Goal: Information Seeking & Learning: Learn about a topic

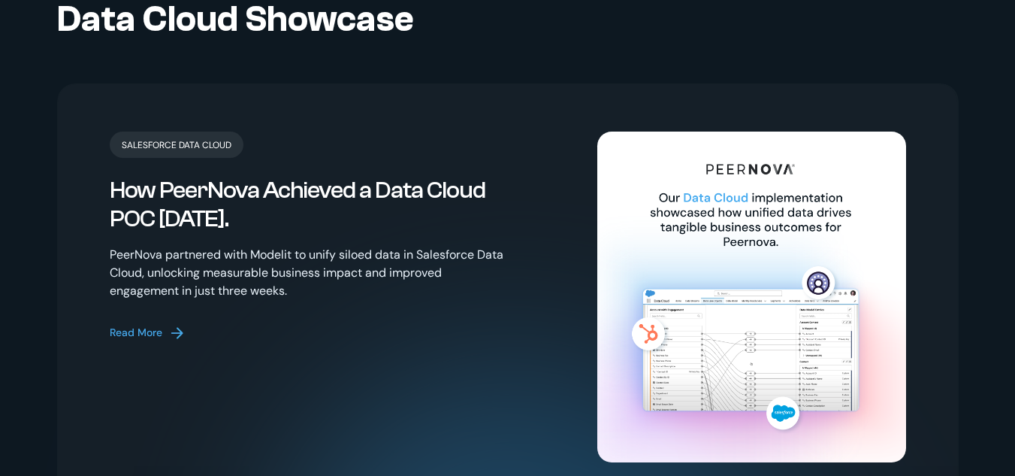
scroll to position [3006, 0]
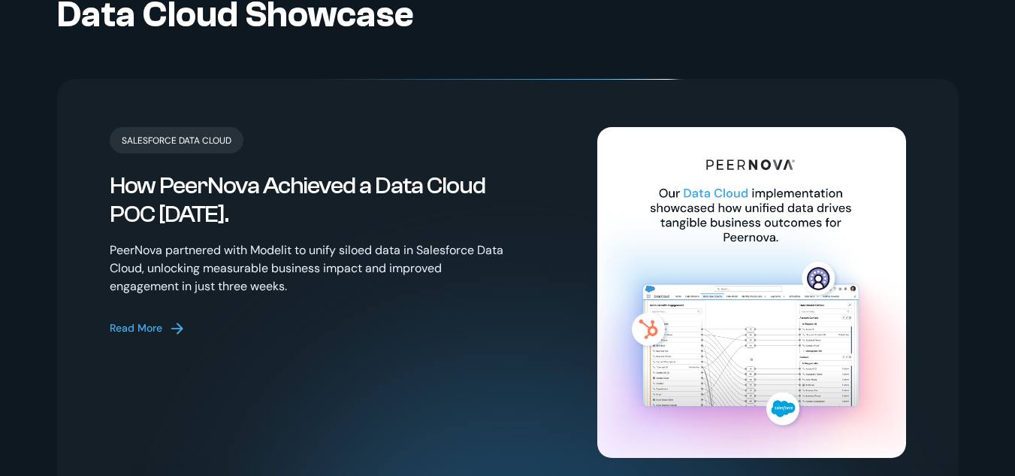
click at [121, 320] on div "Read More" at bounding box center [136, 328] width 53 height 16
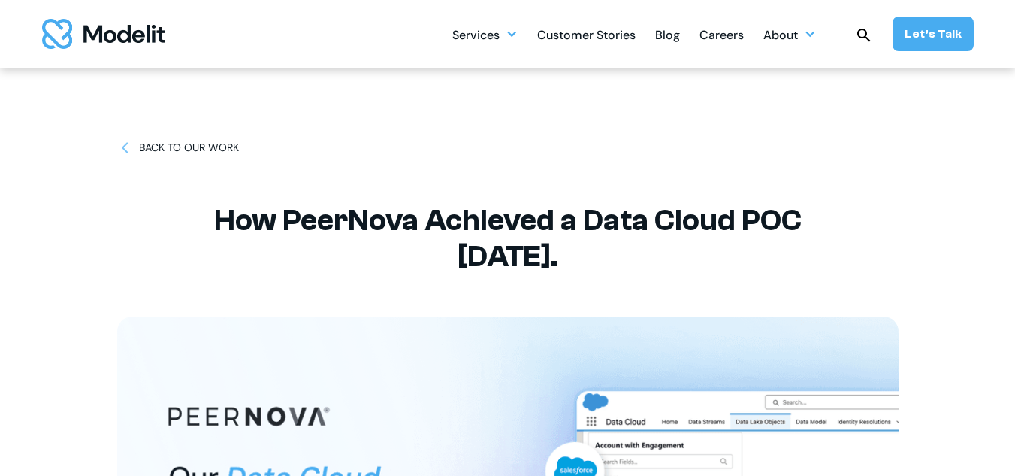
click at [221, 150] on div "BACK TO OUR WORK" at bounding box center [189, 148] width 100 height 16
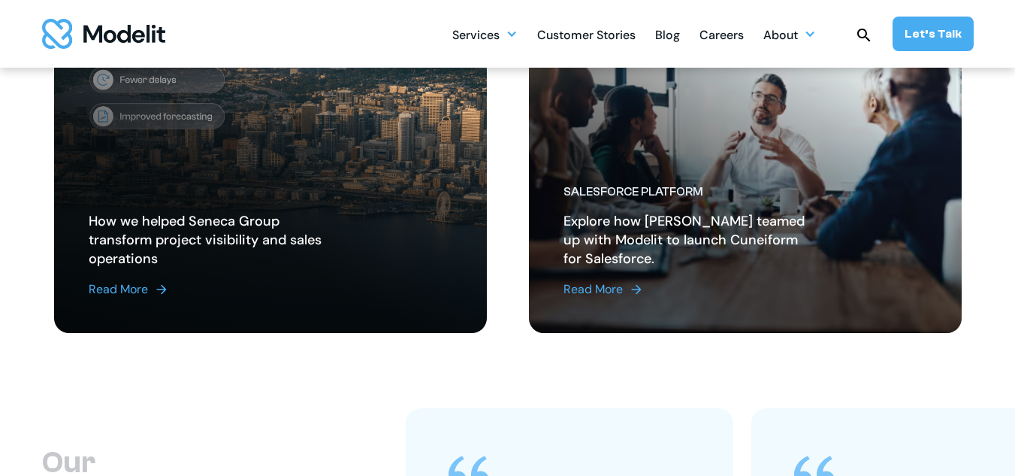
scroll to position [652, 0]
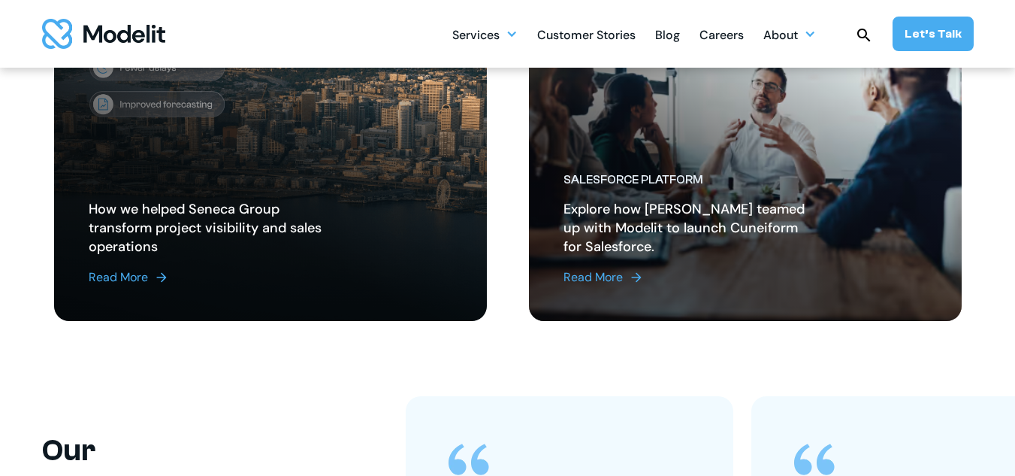
drag, startPoint x: 100, startPoint y: 274, endPoint x: 107, endPoint y: 272, distance: 7.7
click at [100, 274] on div "Read More" at bounding box center [118, 277] width 59 height 18
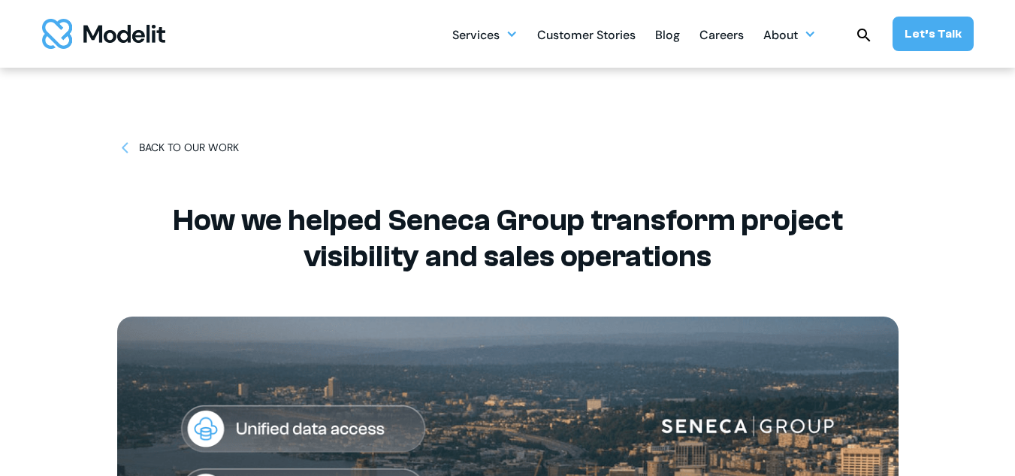
click at [193, 152] on div "BACK TO OUR WORK" at bounding box center [189, 148] width 100 height 16
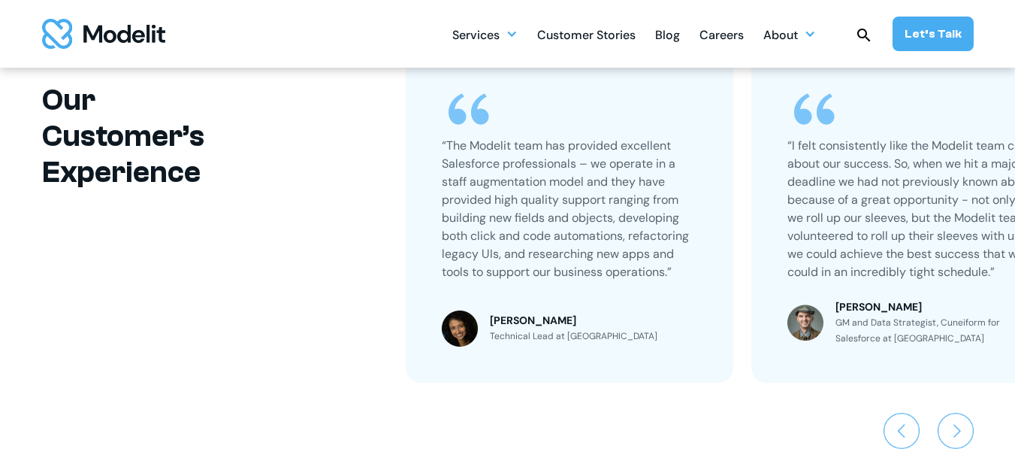
scroll to position [1152, 0]
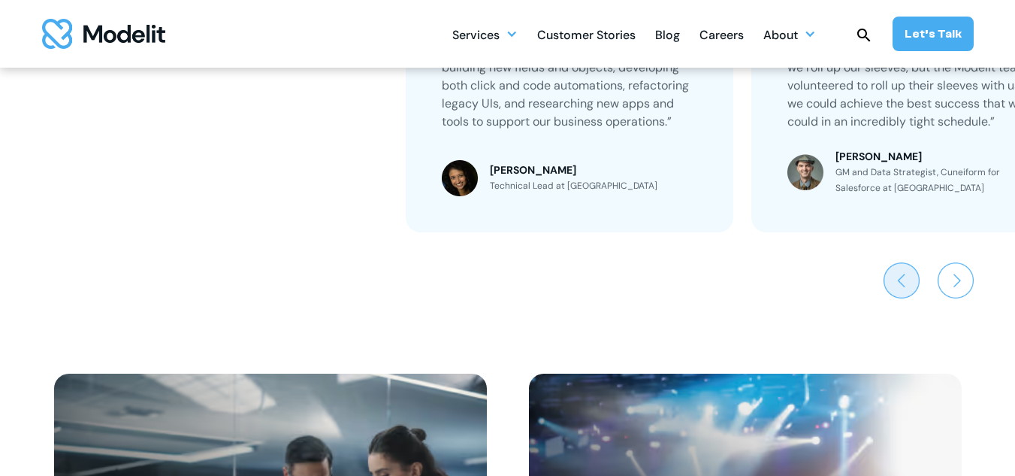
click at [898, 287] on img "Previous slide" at bounding box center [902, 280] width 36 height 36
